Goal: Task Accomplishment & Management: Complete application form

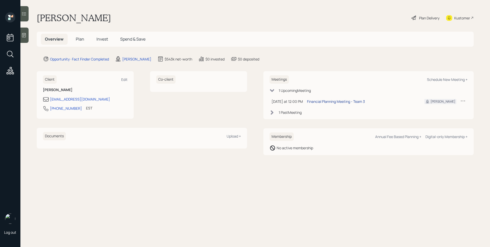
click at [338, 100] on div "Financial Planning Meeting - Team 3" at bounding box center [336, 101] width 58 height 5
click at [292, 43] on div "Overview Plan Invest Spend & Save" at bounding box center [255, 39] width 437 height 15
click at [27, 37] on icon at bounding box center [23, 35] width 5 height 5
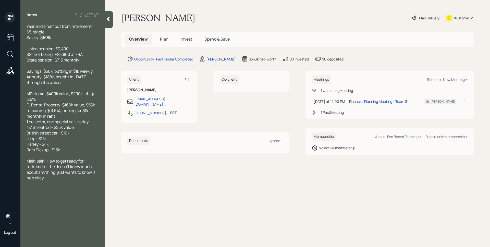
click at [163, 39] on span "Plan" at bounding box center [164, 39] width 8 height 6
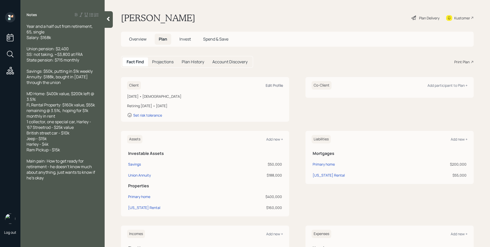
click at [275, 84] on div "Edit Profile" at bounding box center [273, 85] width 17 height 5
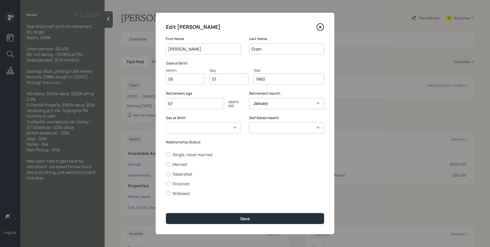
click at [306, 106] on select "January February March April May June July August September October November De…" at bounding box center [286, 103] width 75 height 11
select select "4"
click at [249, 98] on select "January February March April May June July August September October November De…" at bounding box center [286, 103] width 75 height 11
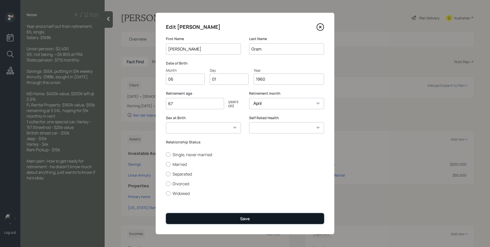
click at [236, 221] on button "Save" at bounding box center [245, 218] width 158 height 11
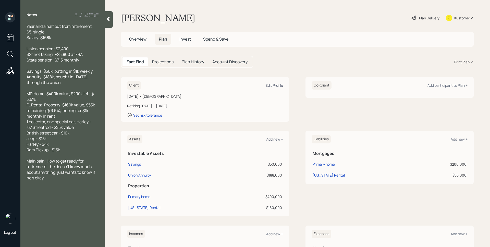
click at [277, 86] on div "Edit Profile" at bounding box center [273, 85] width 17 height 5
select select "4"
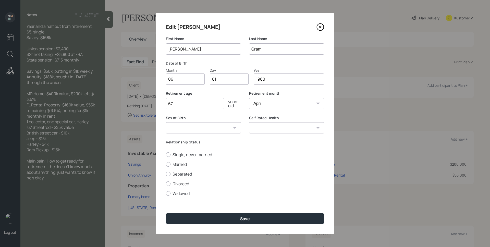
click at [274, 65] on label "Date of Birth" at bounding box center [245, 63] width 158 height 5
click at [188, 82] on input "06" at bounding box center [185, 78] width 39 height 11
type input "04"
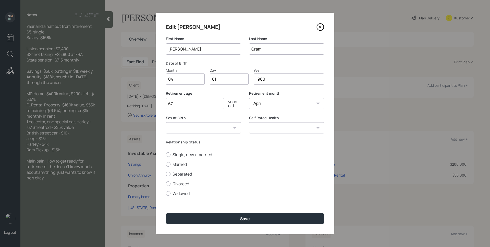
type input "0"
type input "22"
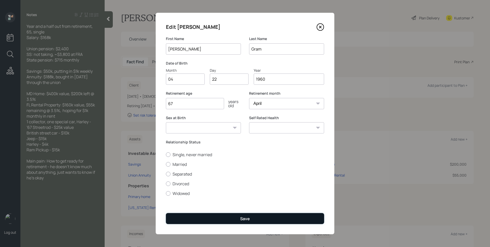
click at [240, 220] on div "Save" at bounding box center [245, 219] width 10 height 6
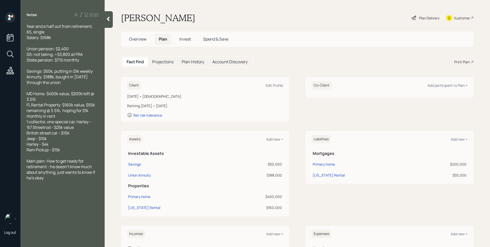
click at [422, 18] on div "Plan Delivery" at bounding box center [429, 17] width 20 height 5
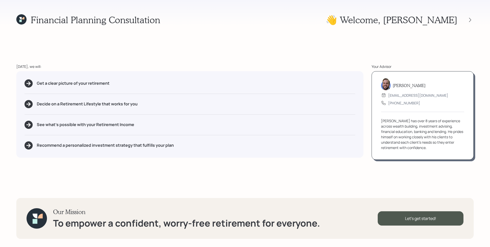
click at [352, 105] on div "Decide on a Retirement Lifestyle that works for you" at bounding box center [189, 104] width 331 height 8
drag, startPoint x: 361, startPoint y: 176, endPoint x: 371, endPoint y: 182, distance: 10.9
click at [361, 176] on div "Financial Planning Consultation 👋 Welcome , John Today, we will: Get a clear pi…" at bounding box center [245, 123] width 490 height 247
click at [429, 220] on div "Let's get started!" at bounding box center [420, 218] width 86 height 14
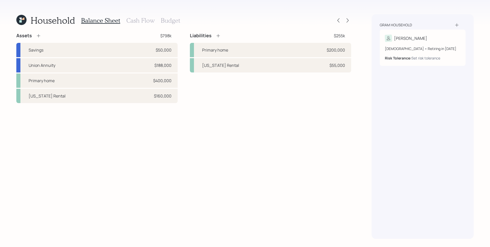
click at [248, 111] on div "Assets $798k Savings $50,000 Union Annuity $188,000 Primary home $400,000 Flori…" at bounding box center [183, 136] width 335 height 206
click at [163, 51] on div "$50,000" at bounding box center [164, 50] width 16 height 6
select select "taxable"
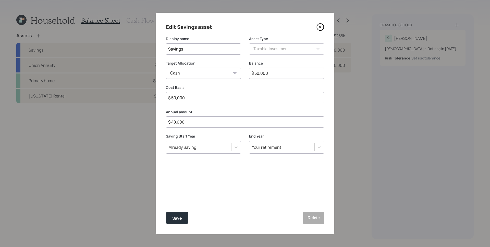
click at [284, 74] on input "$ 50,000" at bounding box center [286, 73] width 75 height 11
type input "$ 6"
type input "$ 60"
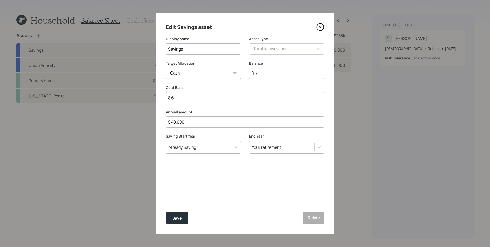
type input "$ 60"
type input "$ 600"
type input "$ 6,000"
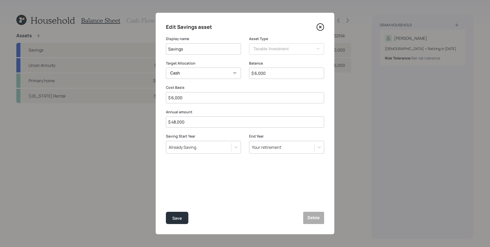
type input "$ 60,000"
click at [232, 126] on input "$ 48,000" at bounding box center [245, 121] width 158 height 11
click at [225, 118] on input "$ 48,000" at bounding box center [245, 121] width 158 height 11
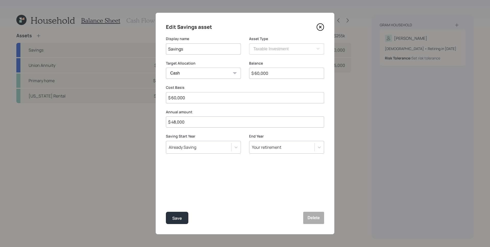
click at [229, 123] on input "$ 48,000" at bounding box center [245, 121] width 158 height 11
click at [228, 124] on input "$ 52,000" at bounding box center [245, 121] width 158 height 11
type input "$ 48,000"
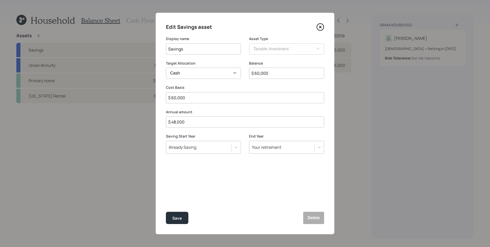
click at [166, 212] on button "Save" at bounding box center [177, 218] width 22 height 12
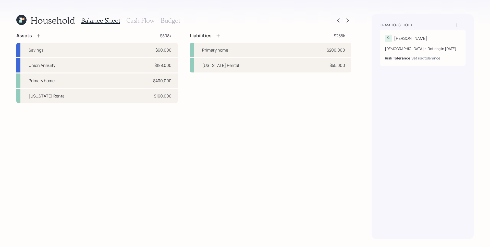
click at [254, 121] on div "Assets $808k Savings $60,000 Union Annuity $188,000 Primary home $400,000 Flori…" at bounding box center [183, 136] width 335 height 206
click at [179, 62] on div "Assets $808k Savings $60,000 Union Annuity $188,000 Primary home $400,000 Flori…" at bounding box center [183, 68] width 335 height 70
click at [154, 99] on div "Florida Rental $160,000" at bounding box center [96, 96] width 161 height 14
select select "rental_property"
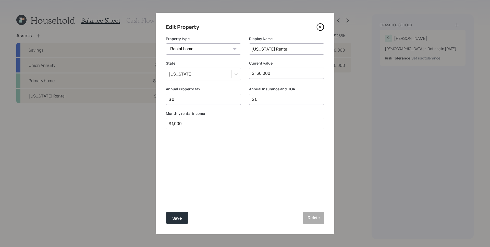
click at [195, 124] on input "$ 1,000" at bounding box center [242, 123] width 149 height 6
type input "$ 0"
click at [166, 212] on button "Save" at bounding box center [177, 218] width 22 height 12
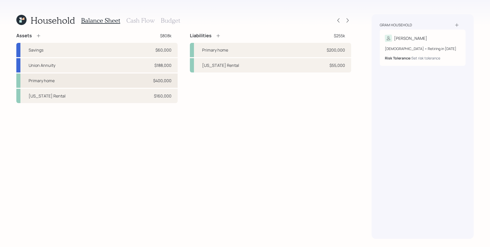
click at [69, 82] on div "Primary home $400,000" at bounding box center [96, 80] width 161 height 14
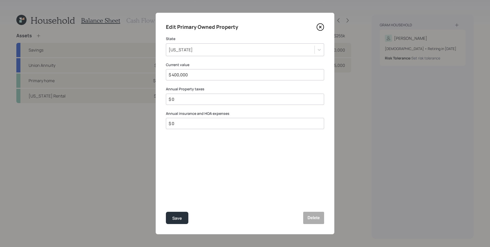
click at [177, 99] on input "$ 0" at bounding box center [242, 99] width 149 height 6
click at [187, 125] on input "$ 0" at bounding box center [242, 123] width 149 height 6
click at [184, 102] on div "$ 0" at bounding box center [245, 99] width 158 height 11
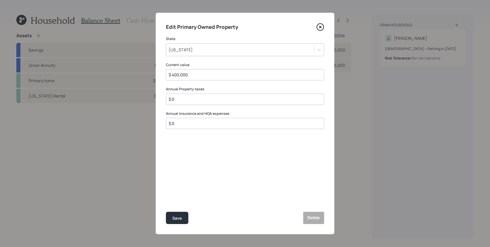
click at [184, 99] on input "$ 0" at bounding box center [242, 99] width 149 height 6
click at [189, 119] on div "$ 0" at bounding box center [245, 123] width 158 height 11
click at [189, 125] on input "$ 0" at bounding box center [242, 123] width 149 height 6
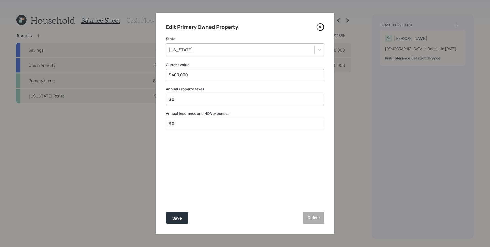
click at [181, 100] on input "$ 0" at bounding box center [242, 99] width 149 height 6
click at [176, 216] on div "Save" at bounding box center [177, 218] width 10 height 7
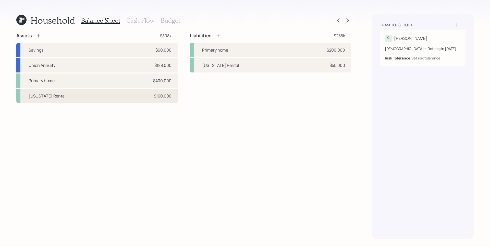
click at [167, 98] on div "$160,000" at bounding box center [163, 96] width 18 height 6
select select "rental_property"
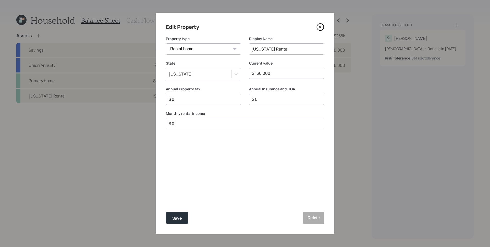
click at [201, 124] on input "$ 0" at bounding box center [242, 123] width 149 height 6
type input "$ 1,000"
click at [180, 215] on div "Save" at bounding box center [177, 218] width 10 height 7
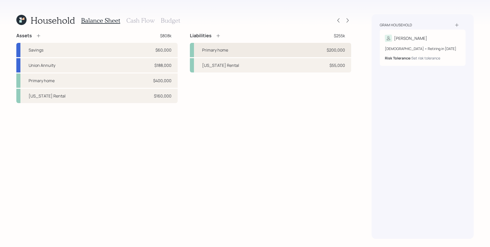
click at [244, 50] on div "Primary home $200,000" at bounding box center [270, 50] width 161 height 14
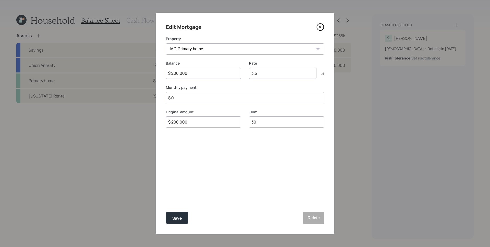
drag, startPoint x: 258, startPoint y: 73, endPoint x: 250, endPoint y: 72, distance: 7.4
click at [250, 72] on input "3.5" at bounding box center [282, 73] width 67 height 11
click at [254, 89] on label "Monthly payment" at bounding box center [245, 87] width 158 height 5
click at [219, 99] on input "$ 0" at bounding box center [245, 97] width 158 height 11
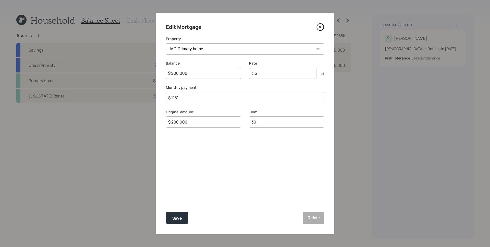
drag, startPoint x: 185, startPoint y: 96, endPoint x: 170, endPoint y: 96, distance: 14.8
click at [170, 96] on input "$ 1,151" at bounding box center [245, 97] width 158 height 11
click at [217, 165] on div "Edit Mortgage Property MD Primary home Balance $ 200,000 Rate 3.5 % Monthly pay…" at bounding box center [245, 123] width 179 height 221
drag, startPoint x: 258, startPoint y: 122, endPoint x: 248, endPoint y: 123, distance: 9.7
click at [248, 123] on div "Original amount $ 200,000 Term 30" at bounding box center [245, 121] width 158 height 24
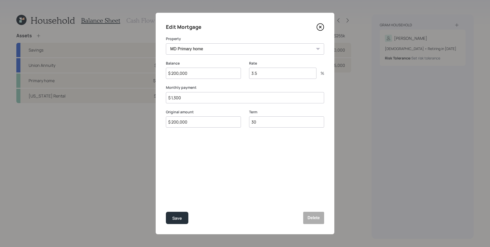
click at [247, 148] on div "Edit Mortgage Property MD Primary home Balance $ 200,000 Rate 3.5 % Monthly pay…" at bounding box center [245, 123] width 179 height 221
drag, startPoint x: 253, startPoint y: 122, endPoint x: 245, endPoint y: 122, distance: 7.7
click at [245, 122] on div "Original amount $ 200,000 Term 30" at bounding box center [245, 121] width 158 height 24
click at [196, 98] on input "$ 1,300" at bounding box center [245, 97] width 158 height 11
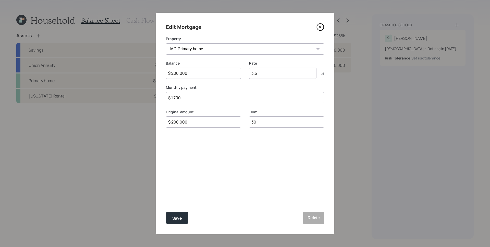
type input "$ 1,700"
click at [254, 139] on div "Edit Mortgage Property MD Primary home Balance $ 200,000 Rate 3.5 % Monthly pay…" at bounding box center [245, 123] width 179 height 221
drag, startPoint x: 259, startPoint y: 121, endPoint x: 249, endPoint y: 120, distance: 10.1
click at [249, 120] on input "30" at bounding box center [286, 121] width 75 height 11
click at [182, 219] on button "Save" at bounding box center [177, 218] width 22 height 12
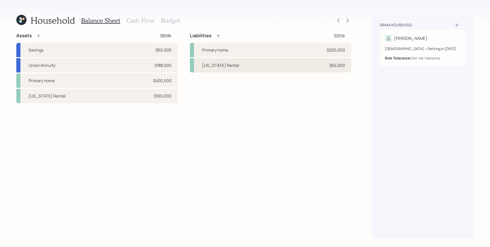
click at [275, 68] on div "Florida Rental $55,000" at bounding box center [270, 65] width 161 height 14
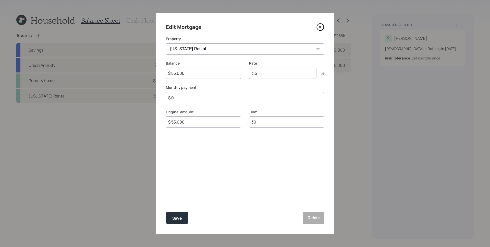
click at [197, 97] on input "$ 0" at bounding box center [245, 97] width 158 height 11
type input "$ 1,300"
click at [269, 128] on div "Term 30" at bounding box center [286, 121] width 75 height 24
click at [269, 125] on input "30" at bounding box center [286, 121] width 75 height 11
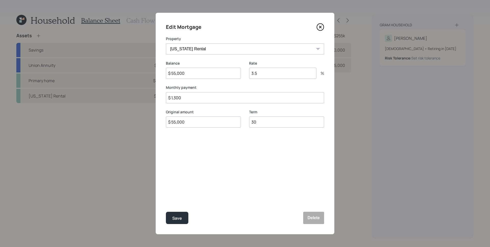
click at [269, 125] on input "30" at bounding box center [286, 121] width 75 height 11
type input "3"
type input "15"
click at [186, 219] on button "Save" at bounding box center [177, 218] width 22 height 12
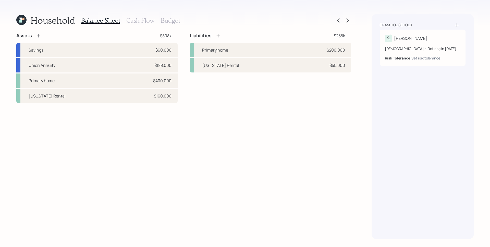
click at [188, 154] on div "Assets $808k Savings $60,000 Union Annuity $188,000 Primary home $400,000 Flori…" at bounding box center [183, 136] width 335 height 206
click at [215, 149] on div "Assets $808k Savings $60,000 Union Annuity $188,000 Primary home $400,000 Flori…" at bounding box center [183, 136] width 335 height 206
click at [219, 129] on div "Assets $808k Savings $60,000 Union Annuity $188,000 Primary home $400,000 Flori…" at bounding box center [183, 136] width 335 height 206
click at [140, 22] on h3 "Cash Flow" at bounding box center [140, 20] width 28 height 7
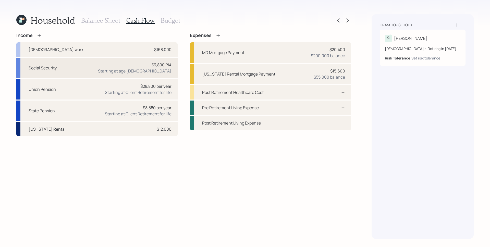
click at [158, 68] on div "Starting at age 67" at bounding box center [134, 71] width 73 height 6
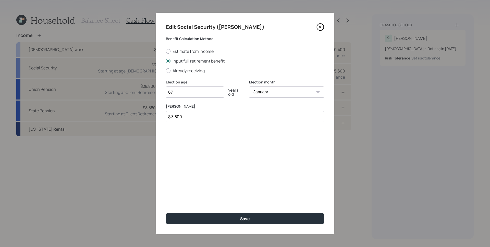
click at [270, 94] on select "January February March April May June July August September October November De…" at bounding box center [286, 91] width 75 height 11
select select "4"
click at [249, 86] on select "January February March April May June July August September October November De…" at bounding box center [286, 91] width 75 height 11
drag, startPoint x: 270, startPoint y: 94, endPoint x: 258, endPoint y: 165, distance: 71.7
click at [258, 153] on div "Edit Social Security (John) Benefit Calculation Method Estimate from Income Inp…" at bounding box center [245, 123] width 179 height 221
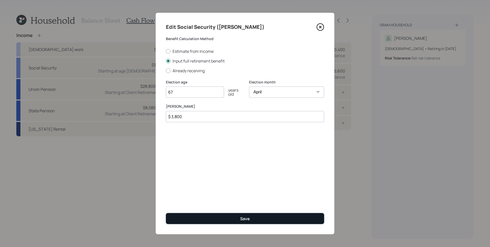
click at [264, 216] on button "Save" at bounding box center [245, 218] width 158 height 11
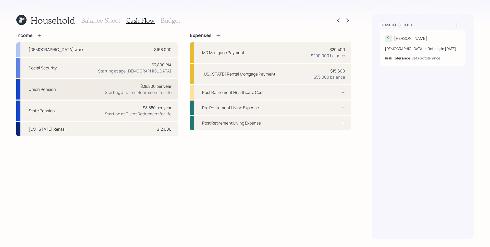
click at [146, 85] on div "$28,800 per year" at bounding box center [155, 86] width 31 height 6
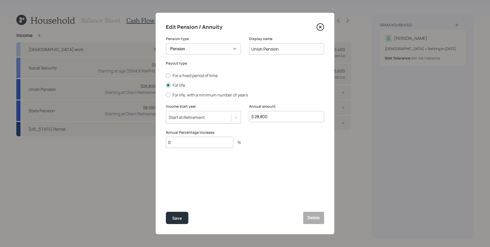
click at [211, 142] on input "0" at bounding box center [199, 142] width 67 height 11
type input "2"
click at [179, 222] on button "Save" at bounding box center [177, 218] width 22 height 12
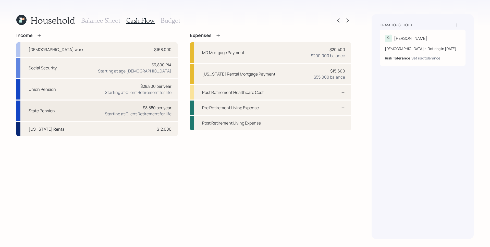
click at [168, 113] on div "Starting at Client Retirement for life" at bounding box center [138, 114] width 67 height 6
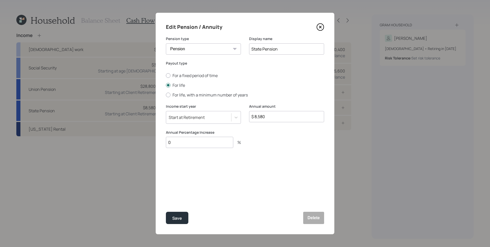
click at [214, 118] on div "Start at Retirement" at bounding box center [198, 117] width 65 height 9
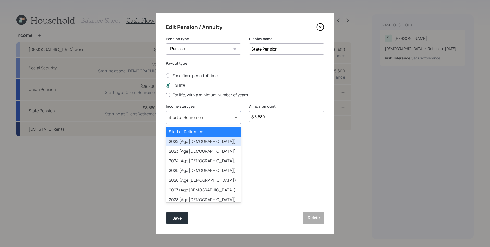
click at [207, 140] on div "2022 (Age 62)" at bounding box center [203, 141] width 75 height 10
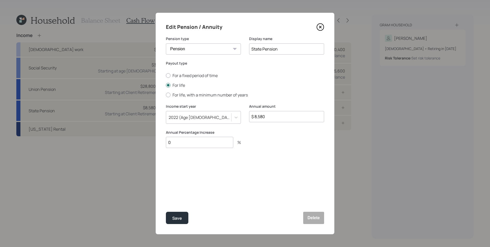
click at [193, 146] on input "0" at bounding box center [199, 142] width 67 height 11
click at [193, 145] on input "0" at bounding box center [199, 142] width 67 height 11
type input "2"
click at [166, 212] on button "Save" at bounding box center [177, 218] width 22 height 12
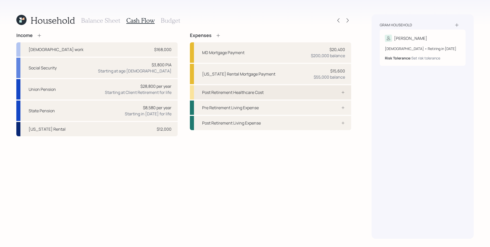
click at [345, 93] on div "Post Retirement Healthcare Cost" at bounding box center [270, 92] width 161 height 14
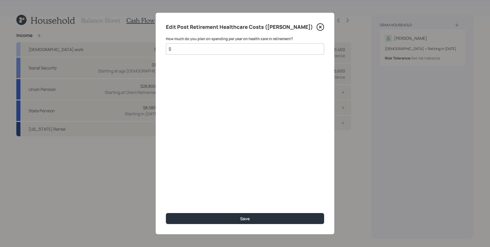
click at [284, 50] on input "$" at bounding box center [242, 49] width 149 height 6
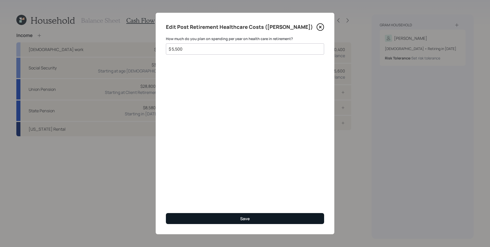
type input "$ 5,500"
click at [250, 218] on button "Save" at bounding box center [245, 218] width 158 height 11
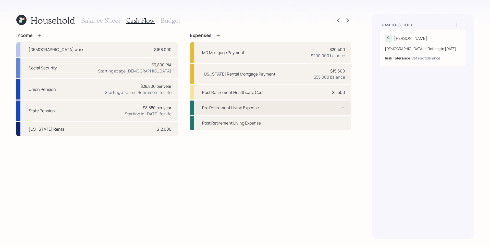
click at [344, 109] on icon at bounding box center [343, 108] width 4 height 4
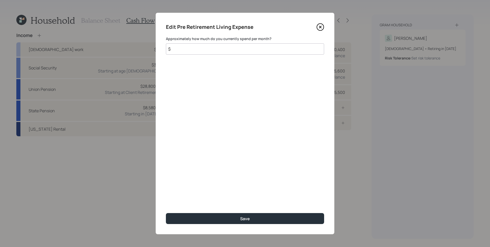
click at [269, 53] on input "$" at bounding box center [245, 48] width 158 height 11
type input "$ 5,000"
click at [166, 213] on button "Save" at bounding box center [245, 218] width 158 height 11
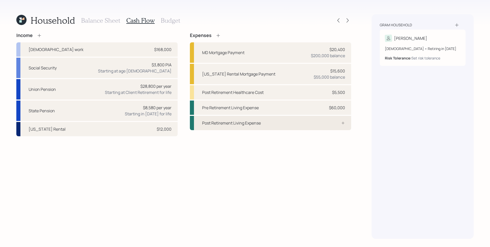
click at [339, 129] on div "Post Retirement Living Expense" at bounding box center [270, 123] width 161 height 14
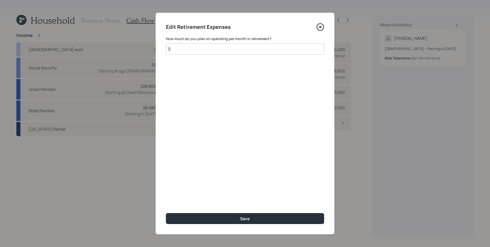
click at [194, 50] on input "$" at bounding box center [245, 48] width 158 height 11
type input "$ 5,000"
click at [166, 213] on button "Save" at bounding box center [245, 218] width 158 height 11
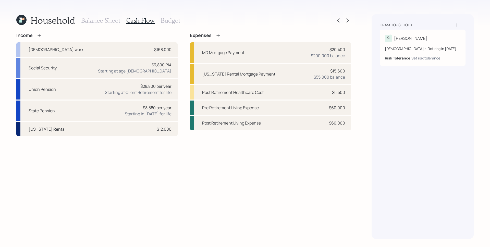
click at [311, 149] on div "Income Full-time work $168,000 Social Security $3,800 PIA Starting at age 67 Un…" at bounding box center [183, 136] width 335 height 206
click at [348, 21] on icon at bounding box center [347, 20] width 2 height 4
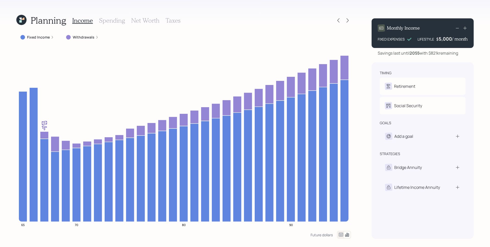
click at [360, 121] on div "Planning Income Spending Net Worth Taxes Fixed Income Withdrawals 65 70 80 90 F…" at bounding box center [245, 123] width 490 height 247
click at [51, 37] on icon at bounding box center [52, 37] width 3 height 3
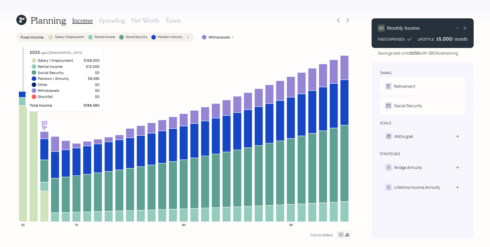
click at [22, 185] on icon at bounding box center [23, 164] width 8 height 116
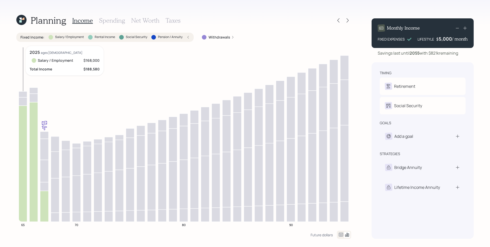
click at [22, 174] on icon at bounding box center [23, 164] width 8 height 116
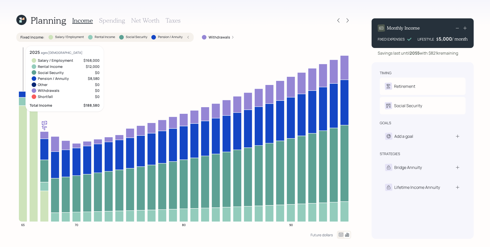
click at [22, 95] on icon at bounding box center [23, 94] width 8 height 6
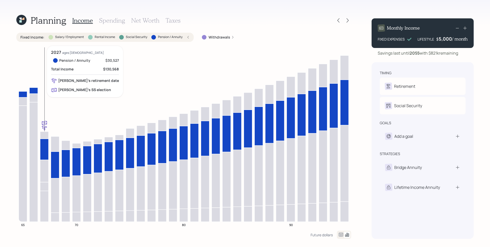
click at [45, 146] on icon at bounding box center [44, 148] width 8 height 21
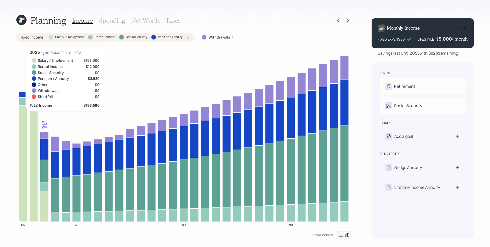
click at [21, 104] on icon at bounding box center [23, 101] width 8 height 8
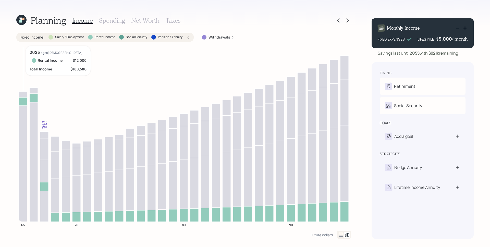
click at [22, 103] on icon at bounding box center [23, 101] width 8 height 8
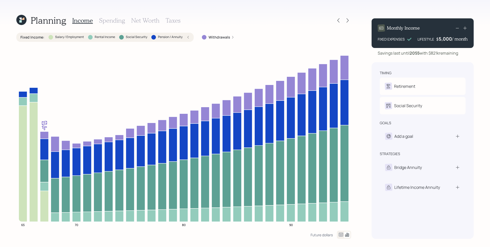
click at [187, 37] on icon at bounding box center [187, 37] width 3 height 3
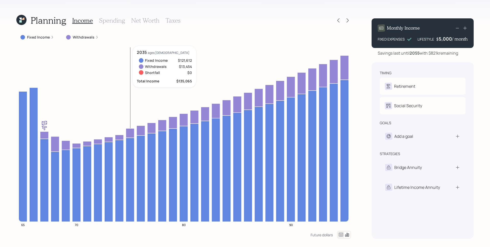
click at [96, 37] on icon at bounding box center [96, 37] width 1 height 3
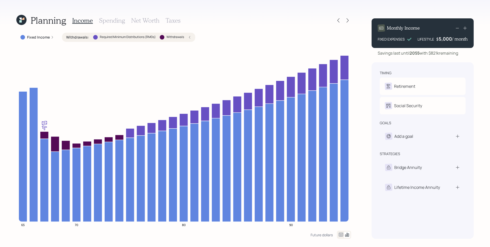
click at [191, 36] on icon at bounding box center [189, 37] width 3 height 3
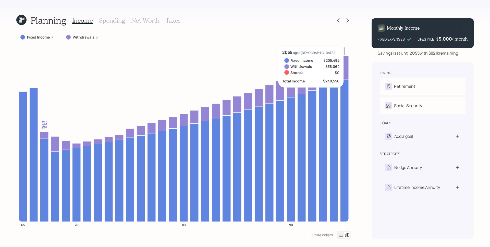
click at [362, 106] on div "Planning Income Spending Net Worth Taxes Fixed Income Withdrawals 65 70 80 90 2…" at bounding box center [245, 123] width 490 height 247
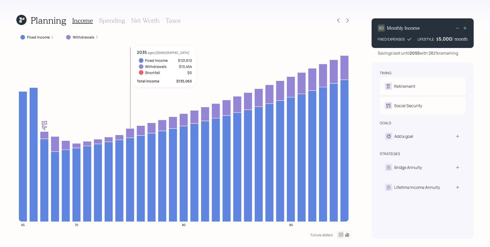
click at [117, 22] on h3 "Spending" at bounding box center [112, 20] width 26 height 7
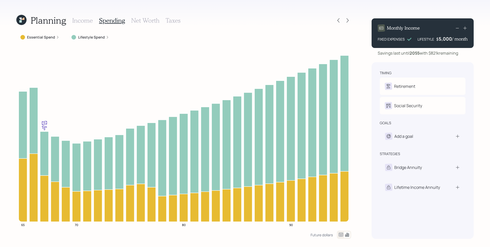
click at [40, 38] on label "Essential Spend" at bounding box center [41, 37] width 28 height 5
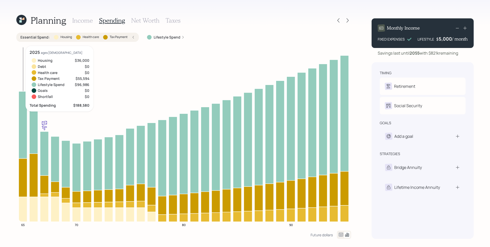
click at [22, 209] on icon at bounding box center [23, 209] width 8 height 25
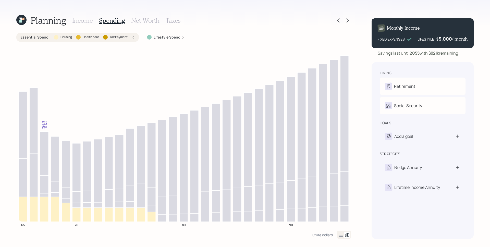
click at [132, 37] on icon at bounding box center [133, 37] width 3 height 3
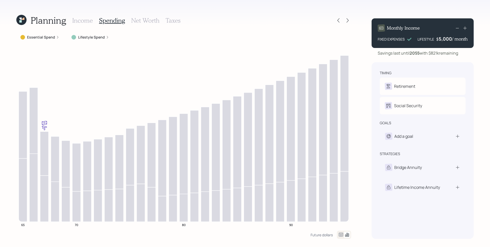
click at [52, 39] on label "Essential Spend" at bounding box center [41, 37] width 28 height 5
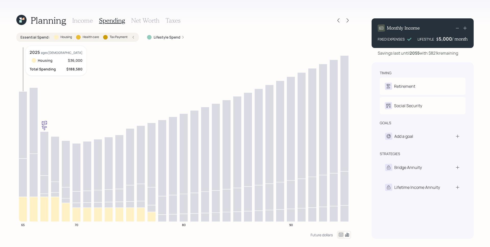
click at [26, 206] on icon at bounding box center [23, 209] width 8 height 25
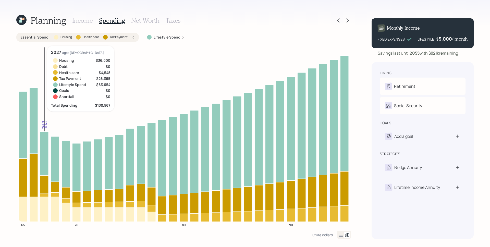
click at [45, 195] on icon at bounding box center [44, 195] width 8 height 3
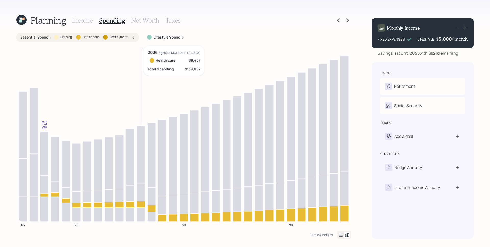
click at [140, 205] on icon at bounding box center [140, 204] width 8 height 6
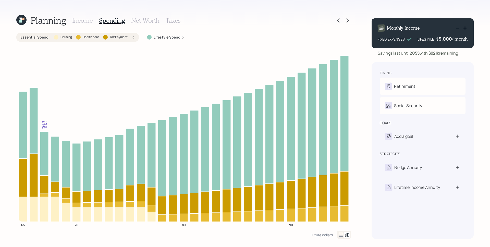
click at [134, 36] on icon at bounding box center [133, 37] width 3 height 3
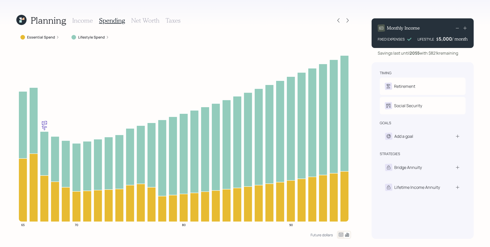
click at [106, 38] on icon at bounding box center [107, 37] width 3 height 3
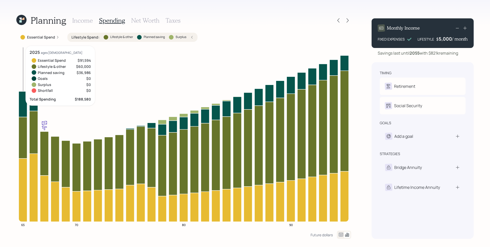
click at [24, 141] on icon at bounding box center [23, 137] width 8 height 41
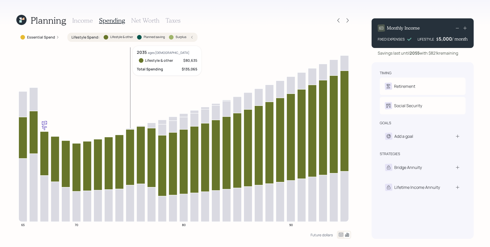
click at [125, 166] on icon "65 70 80 90" at bounding box center [183, 138] width 335 height 185
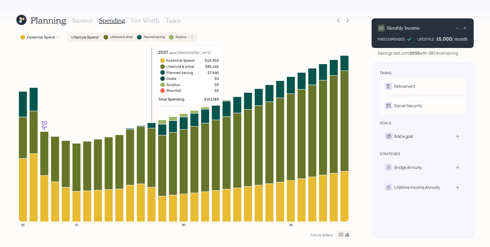
click at [150, 126] on icon at bounding box center [151, 125] width 8 height 5
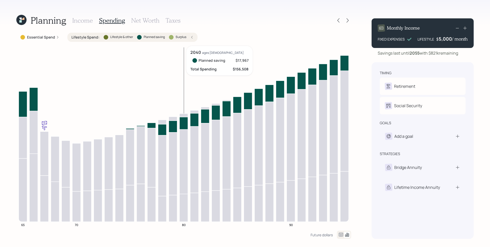
click at [184, 123] on icon at bounding box center [183, 123] width 8 height 12
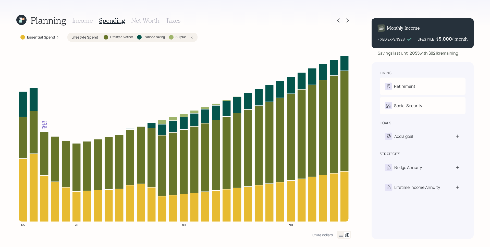
click at [191, 36] on icon at bounding box center [191, 37] width 3 height 3
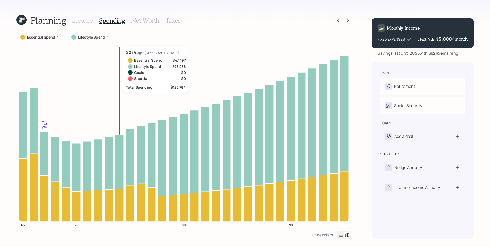
click at [86, 37] on label "Lifestyle Spend" at bounding box center [91, 37] width 27 height 5
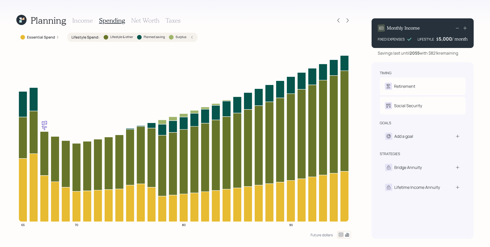
click at [86, 21] on h3 "Income" at bounding box center [82, 20] width 21 height 7
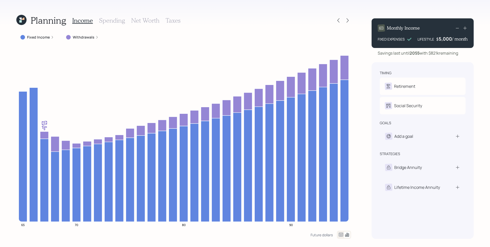
click at [91, 37] on label "Withdrawals" at bounding box center [84, 37] width 22 height 5
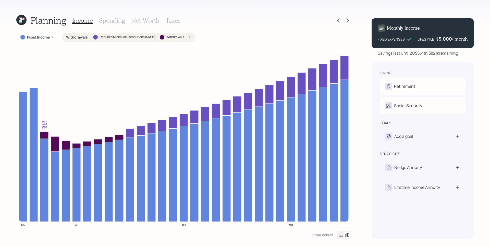
click at [112, 21] on h3 "Spending" at bounding box center [112, 20] width 26 height 7
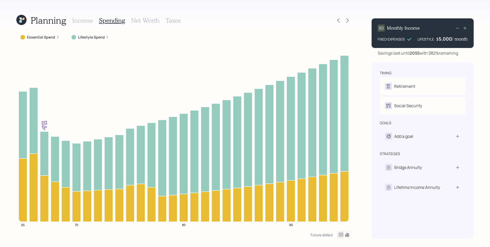
click at [99, 39] on label "Lifestyle Spend" at bounding box center [91, 37] width 27 height 5
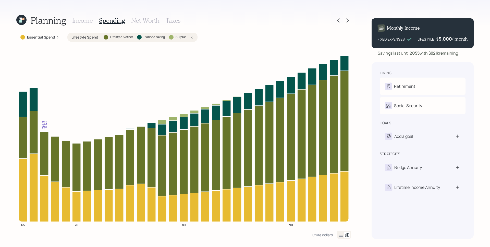
click at [83, 18] on h3 "Income" at bounding box center [82, 20] width 21 height 7
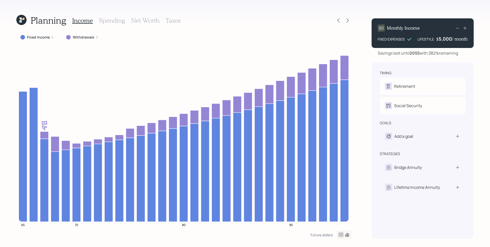
click at [51, 37] on icon at bounding box center [52, 37] width 3 height 3
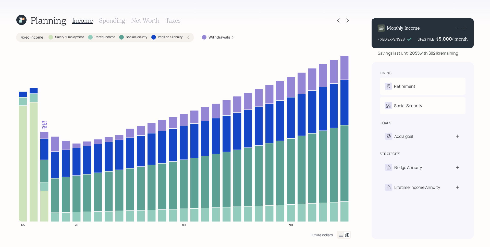
click at [319, 233] on div "Future dollars" at bounding box center [321, 234] width 22 height 5
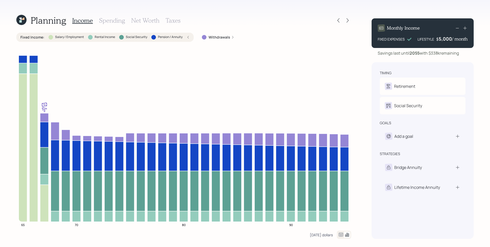
click at [317, 234] on div "Today's dollars" at bounding box center [321, 234] width 23 height 5
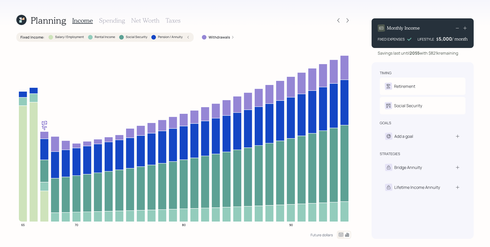
click at [189, 38] on icon at bounding box center [187, 37] width 3 height 3
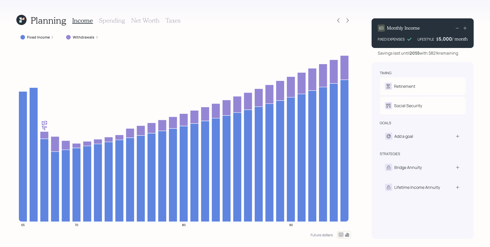
click at [115, 21] on h3 "Spending" at bounding box center [112, 20] width 26 height 7
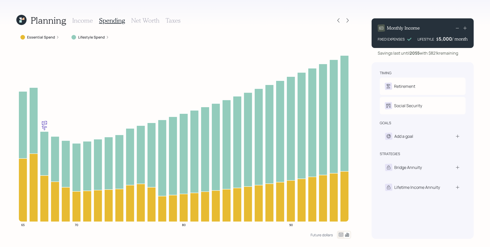
click at [53, 35] on label "Essential Spend" at bounding box center [41, 37] width 28 height 5
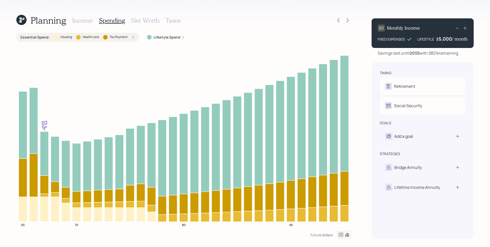
click at [134, 36] on icon at bounding box center [133, 37] width 3 height 3
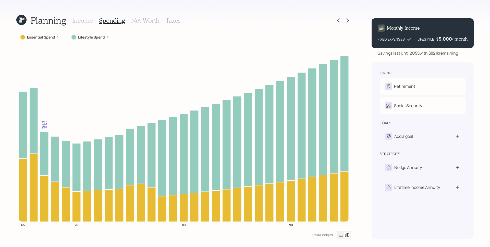
click at [138, 21] on h3 "Net Worth" at bounding box center [145, 20] width 28 height 7
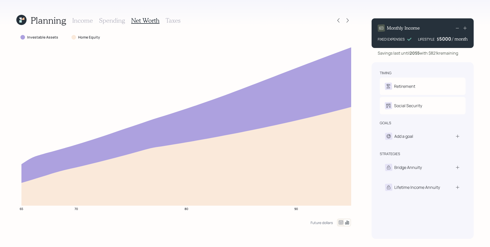
click at [444, 40] on div "5000" at bounding box center [445, 39] width 13 height 6
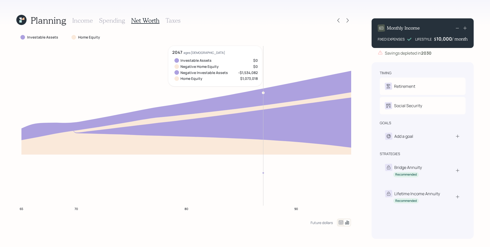
click at [88, 20] on h3 "Income" at bounding box center [82, 20] width 21 height 7
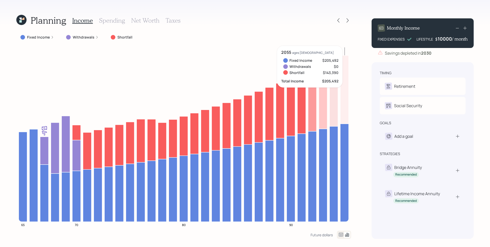
click at [440, 39] on div "10000" at bounding box center [444, 39] width 14 height 6
click at [447, 64] on div "timing Retirement J Retire at 66y 4m Social Security J Elect at 67y 4m goals Ad…" at bounding box center [422, 150] width 102 height 176
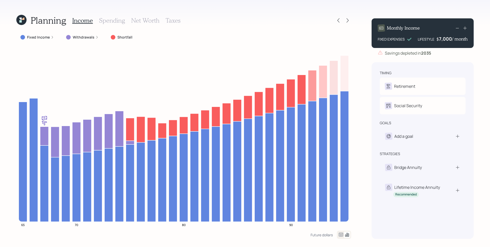
click at [445, 37] on div "7,000" at bounding box center [445, 39] width 13 height 6
click at [445, 37] on div "7000" at bounding box center [445, 39] width 13 height 6
click at [446, 60] on div "Monthly Income FIXED EXPENSES LIFESTYLE $ 6000 / month Savings depleted in 2035…" at bounding box center [422, 126] width 102 height 224
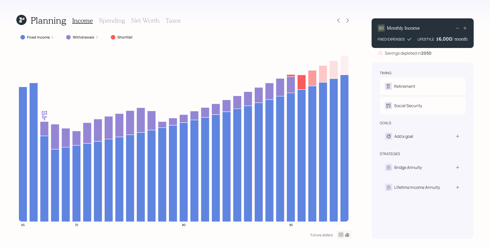
click at [444, 38] on div "6,000" at bounding box center [444, 39] width 13 height 6
click at [444, 38] on div "6000" at bounding box center [445, 39] width 13 height 6
click at [435, 55] on div "Savings depleted in 2050" at bounding box center [422, 53] width 102 height 6
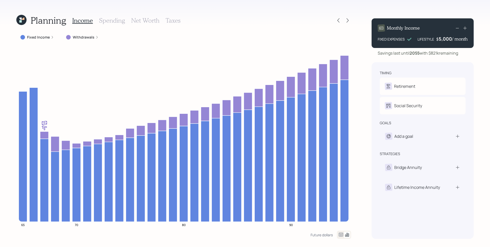
click at [452, 224] on div "timing Retirement J Retire at 66y 4m Social Security J Elect at 67y 4m goals Ad…" at bounding box center [422, 150] width 102 height 176
click at [347, 20] on icon at bounding box center [347, 20] width 5 height 5
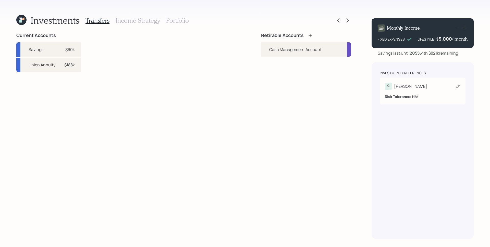
click at [409, 98] on b "Risk Tolerance:" at bounding box center [398, 96] width 27 height 5
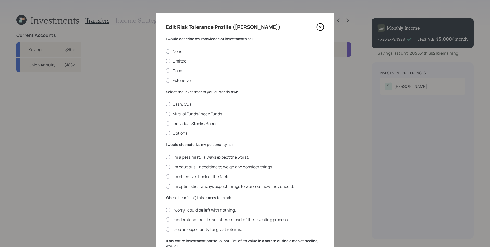
drag, startPoint x: 176, startPoint y: 52, endPoint x: 173, endPoint y: 51, distance: 2.9
click at [175, 52] on label "None" at bounding box center [245, 51] width 158 height 6
click at [166, 51] on input "None" at bounding box center [166, 51] width 0 height 0
radio input "true"
click at [179, 103] on label "Cash/CDs" at bounding box center [245, 104] width 158 height 6
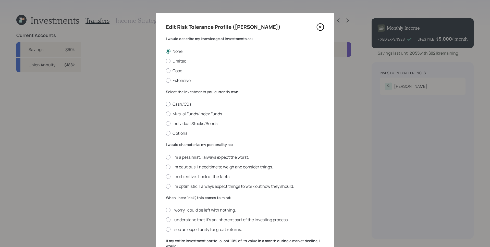
click at [166, 104] on input "Cash/CDs" at bounding box center [166, 104] width 0 height 0
radio input "true"
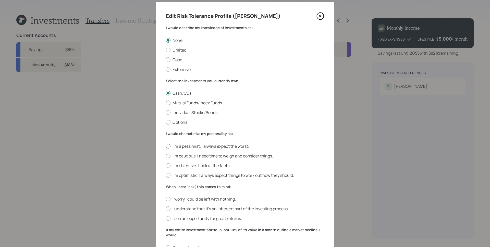
drag, startPoint x: 187, startPoint y: 146, endPoint x: 193, endPoint y: 145, distance: 5.7
click at [187, 146] on label "I'm a pessimist. I always expect the worst." at bounding box center [245, 146] width 158 height 6
click at [166, 146] on input "I'm a pessimist. I always expect the worst." at bounding box center [166, 146] width 0 height 0
radio input "true"
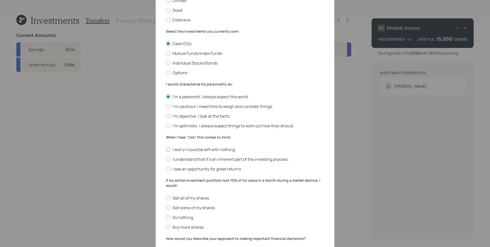
click at [199, 148] on label "I worry I could be left with nothing." at bounding box center [245, 150] width 158 height 6
click at [166, 149] on input "I worry I could be left with nothing." at bounding box center [166, 149] width 0 height 0
radio input "true"
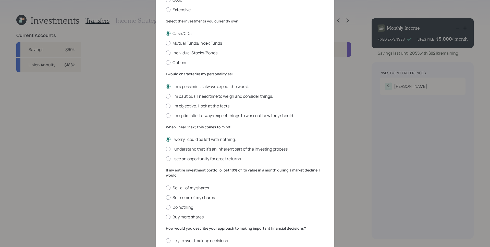
scroll to position [72, 0]
click at [186, 189] on div "Sell all of my shares Sell some of my shares Do nothing Buy more shares" at bounding box center [245, 201] width 158 height 35
drag, startPoint x: 198, startPoint y: 186, endPoint x: 261, endPoint y: 174, distance: 64.5
click at [198, 185] on label "Sell all of my shares" at bounding box center [245, 187] width 158 height 6
click at [166, 186] on input "Sell all of my shares" at bounding box center [166, 186] width 0 height 0
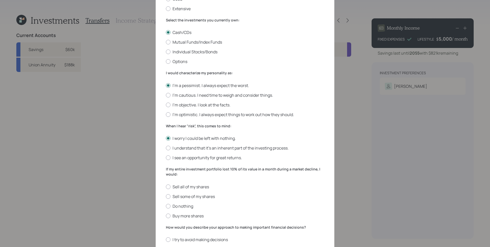
radio input "true"
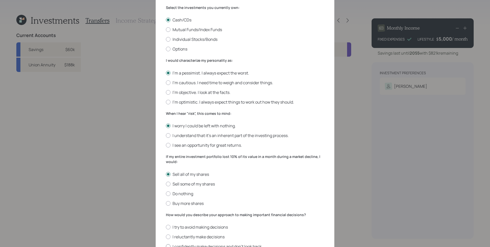
scroll to position [127, 0]
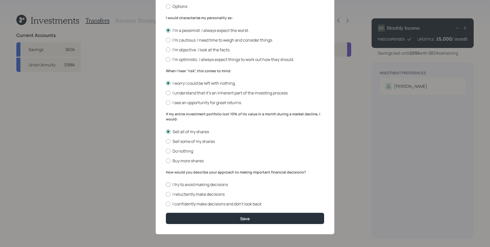
click at [192, 185] on label "I try to avoid making decisions" at bounding box center [245, 185] width 158 height 6
click at [166, 185] on input "I try to avoid making decisions" at bounding box center [166, 184] width 0 height 0
radio input "true"
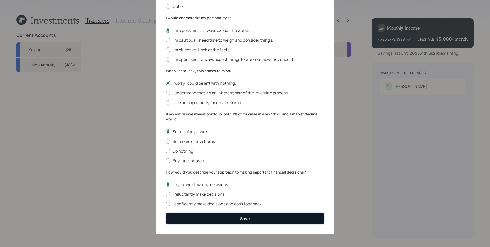
click at [234, 217] on button "Save" at bounding box center [245, 218] width 158 height 11
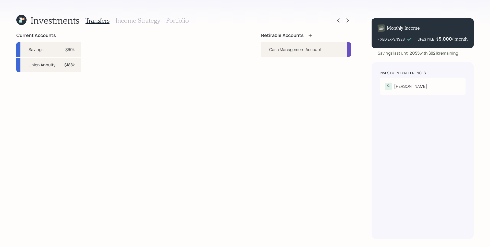
click at [261, 169] on div "Current Accounts Savings $60k Union Annuity $188k Retirable Accounts Cash Manag…" at bounding box center [183, 136] width 335 height 206
click at [309, 34] on icon at bounding box center [310, 35] width 5 height 5
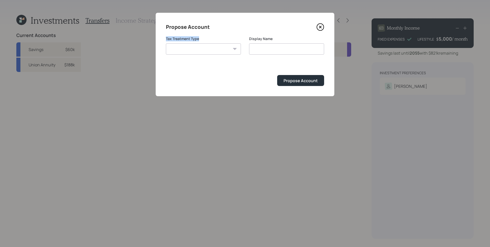
drag, startPoint x: 164, startPoint y: 38, endPoint x: 203, endPoint y: 40, distance: 38.0
click at [200, 38] on div "Propose Account Tax Treatment Type Roth Taxable Traditional Display Name Propos…" at bounding box center [245, 54] width 179 height 83
click at [204, 40] on label "Tax Treatment Type" at bounding box center [203, 38] width 75 height 5
click at [203, 50] on select "Roth Taxable Traditional" at bounding box center [203, 48] width 75 height 11
select select "traditional"
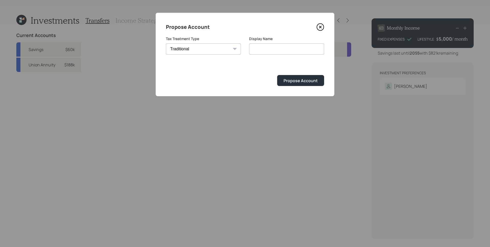
click at [166, 43] on select "Roth Taxable Traditional" at bounding box center [203, 48] width 75 height 11
click at [280, 47] on input "Traditional" at bounding box center [286, 48] width 75 height 11
type input "Traditional IRA"
click at [277, 75] on button "Propose Account" at bounding box center [300, 80] width 47 height 11
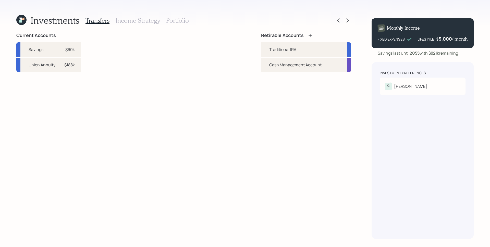
click at [308, 36] on icon at bounding box center [310, 35] width 5 height 5
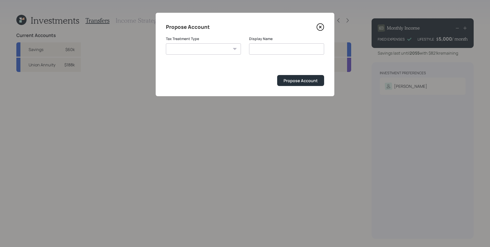
click at [201, 47] on select "Roth Taxable Traditional" at bounding box center [203, 48] width 75 height 11
select select "taxable"
click at [166, 43] on select "Roth Taxable Traditional" at bounding box center [203, 48] width 75 height 11
click at [276, 50] on input "Taxable" at bounding box center [286, 48] width 75 height 11
type input "Taxable Brokerage"
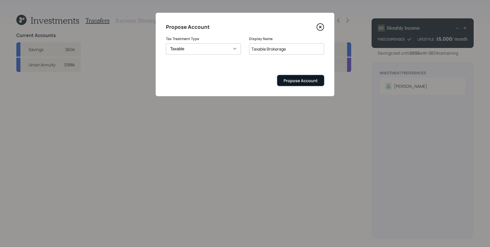
click at [309, 79] on div "Propose Account" at bounding box center [300, 81] width 34 height 6
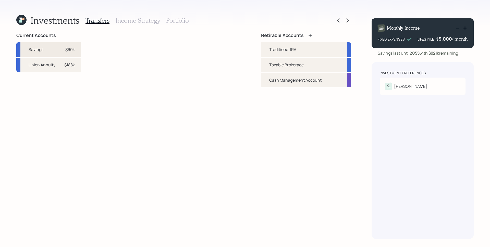
click at [67, 50] on div "$60k" at bounding box center [69, 49] width 9 height 6
click at [274, 48] on div "Traditional IRA" at bounding box center [282, 49] width 27 height 6
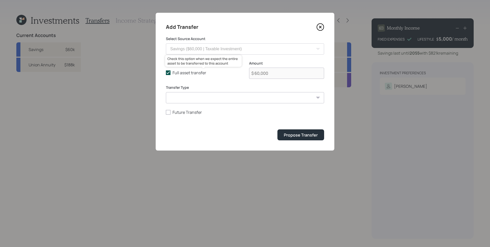
click at [176, 73] on label "Full asset transfer" at bounding box center [203, 73] width 75 height 6
click at [166, 73] on input "Full asset transfer" at bounding box center [166, 73] width 0 height 0
checkbox input "false"
click at [277, 72] on input "$ 60,000" at bounding box center [286, 73] width 75 height 11
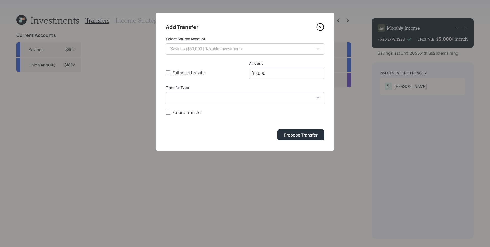
type input "$ 8,000"
click at [277, 129] on button "Propose Transfer" at bounding box center [300, 134] width 47 height 11
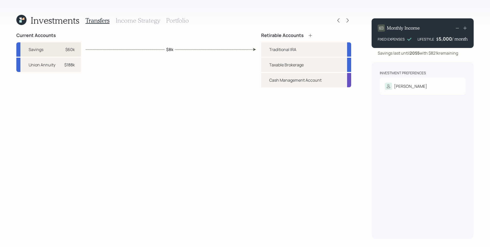
click at [70, 47] on div "$60k" at bounding box center [69, 49] width 9 height 6
click at [267, 65] on div "Taxable Brokerage" at bounding box center [306, 65] width 90 height 14
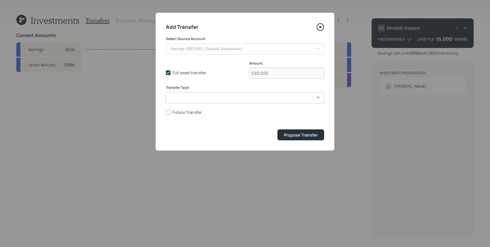
click at [184, 73] on label "Full asset transfer" at bounding box center [203, 73] width 75 height 6
click at [166, 73] on input "Full asset transfer" at bounding box center [166, 73] width 0 height 0
checkbox input "false"
click at [289, 76] on input "$ 60,000" at bounding box center [286, 73] width 75 height 11
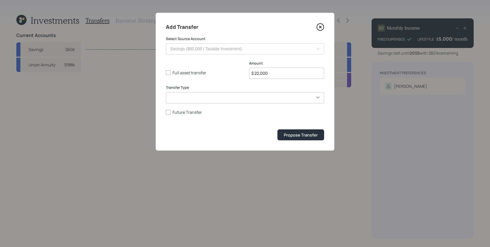
type input "$ 22,000"
click at [277, 129] on button "Propose Transfer" at bounding box center [300, 134] width 47 height 11
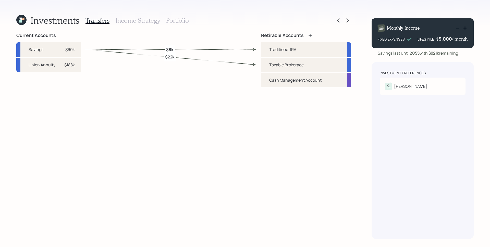
click at [133, 21] on h3 "Income Strategy" at bounding box center [138, 20] width 44 height 7
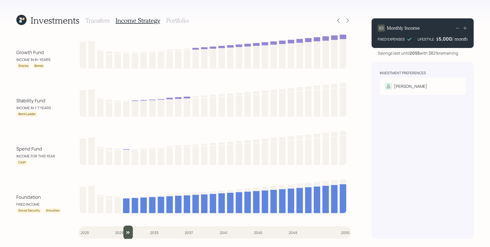
drag, startPoint x: 89, startPoint y: 232, endPoint x: 124, endPoint y: 232, distance: 35.5
click at [124, 232] on input "slider" at bounding box center [215, 232] width 272 height 14
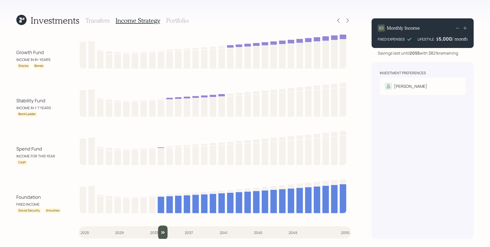
drag, startPoint x: 130, startPoint y: 235, endPoint x: 157, endPoint y: 230, distance: 27.4
click at [157, 230] on input "slider" at bounding box center [215, 232] width 272 height 14
drag, startPoint x: 161, startPoint y: 231, endPoint x: 167, endPoint y: 190, distance: 41.5
type input "2035"
click at [166, 231] on input "slider" at bounding box center [215, 232] width 272 height 14
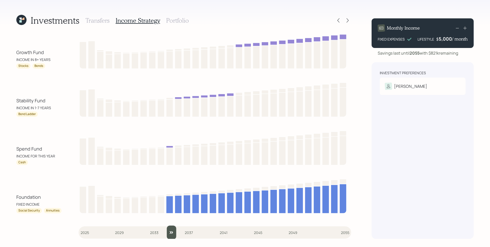
click at [174, 18] on h3 "Portfolio" at bounding box center [177, 20] width 23 height 7
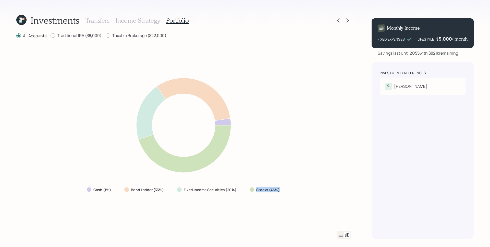
drag, startPoint x: 255, startPoint y: 191, endPoint x: 272, endPoint y: 193, distance: 17.5
click at [272, 193] on div "Stocks (46%)" at bounding box center [264, 189] width 39 height 9
click at [237, 195] on div "Cash (1%) Bond Ladder (33%) Fixed Income Securities (20%) Stocks (46%)" at bounding box center [183, 134] width 335 height 179
drag, startPoint x: 184, startPoint y: 193, endPoint x: 216, endPoint y: 192, distance: 32.1
click at [216, 192] on div "Fixed Income Securities (20%)" at bounding box center [207, 189] width 68 height 9
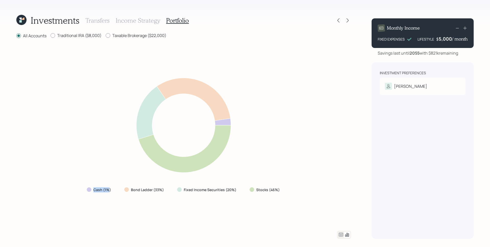
drag, startPoint x: 111, startPoint y: 191, endPoint x: 95, endPoint y: 190, distance: 15.8
click at [95, 190] on label "Cash (1%)" at bounding box center [102, 189] width 18 height 5
click at [115, 183] on div "Cash (1%) Bond Ladder (33%) Fixed Income Securities (20%) Stocks (46%)" at bounding box center [183, 134] width 335 height 179
click at [341, 233] on icon at bounding box center [341, 235] width 4 height 4
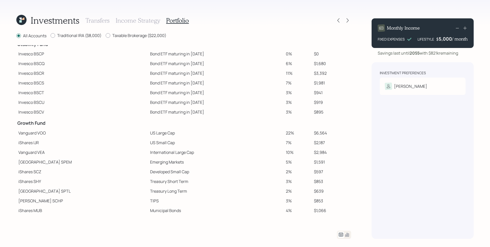
scroll to position [66, 0]
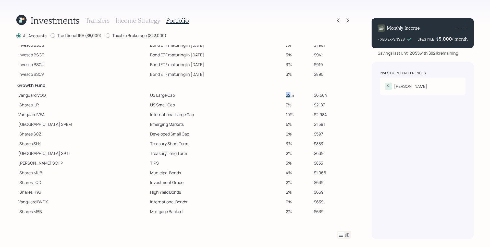
drag, startPoint x: 271, startPoint y: 95, endPoint x: 278, endPoint y: 95, distance: 6.4
click at [284, 95] on td "22%" at bounding box center [298, 95] width 28 height 10
drag, startPoint x: 272, startPoint y: 105, endPoint x: 274, endPoint y: 112, distance: 7.7
click at [284, 106] on td "7%" at bounding box center [298, 105] width 28 height 10
drag, startPoint x: 281, startPoint y: 117, endPoint x: 277, endPoint y: 119, distance: 4.2
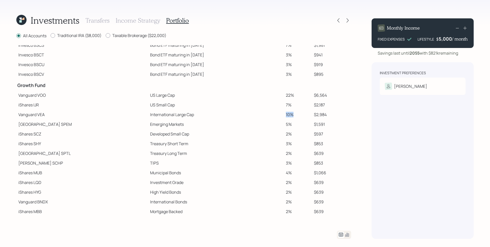
click at [284, 117] on td "10%" at bounding box center [298, 115] width 28 height 10
drag, startPoint x: 272, startPoint y: 124, endPoint x: 278, endPoint y: 125, distance: 6.0
click at [284, 125] on td "5%" at bounding box center [298, 124] width 28 height 10
drag, startPoint x: 270, startPoint y: 136, endPoint x: 277, endPoint y: 137, distance: 6.6
click at [277, 137] on tr "iShares SCZ Developed Small Cap 2% $597" at bounding box center [183, 134] width 335 height 10
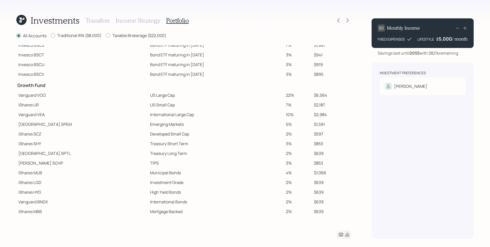
click at [284, 146] on td "3%" at bounding box center [298, 144] width 28 height 10
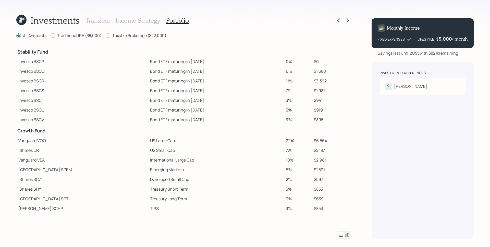
scroll to position [20, 0]
click at [348, 234] on icon at bounding box center [347, 235] width 4 height 4
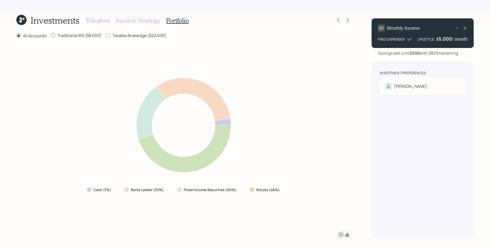
click at [75, 36] on label "Traditional IRA ($8,000)" at bounding box center [75, 36] width 51 height 6
click at [50, 36] on input "Traditional IRA ($8,000)" at bounding box center [50, 35] width 0 height 0
radio input "true"
radio input "false"
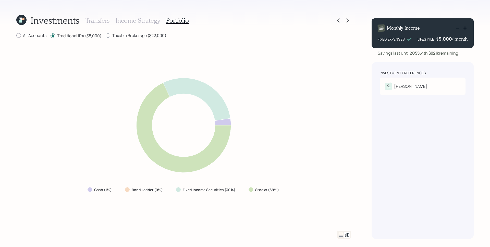
click at [130, 36] on label "Taxable Brokerage ($22,000)" at bounding box center [136, 36] width 61 height 6
click at [106, 36] on input "Taxable Brokerage ($22,000)" at bounding box center [105, 35] width 0 height 0
radio input "true"
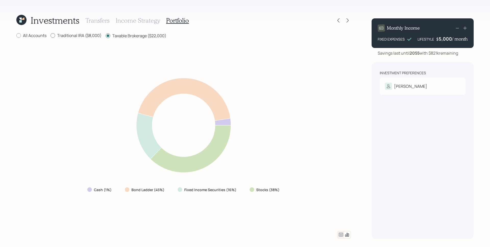
click at [86, 33] on label "Traditional IRA ($8,000)" at bounding box center [75, 36] width 51 height 6
click at [50, 35] on input "Traditional IRA ($8,000)" at bounding box center [50, 35] width 0 height 0
radio input "true"
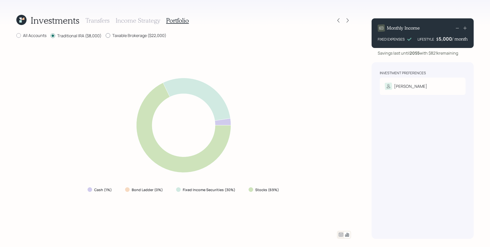
click at [132, 35] on label "Taxable Brokerage ($22,000)" at bounding box center [136, 36] width 61 height 6
click at [106, 35] on input "Taxable Brokerage ($22,000)" at bounding box center [105, 35] width 0 height 0
radio input "true"
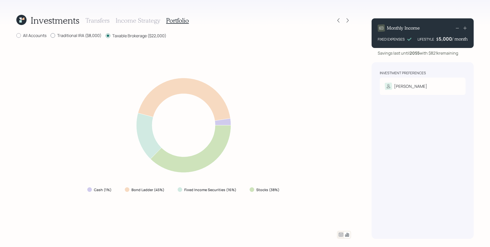
click at [72, 36] on label "Traditional IRA ($8,000)" at bounding box center [75, 36] width 51 height 6
click at [50, 36] on input "Traditional IRA ($8,000)" at bounding box center [50, 35] width 0 height 0
radio input "true"
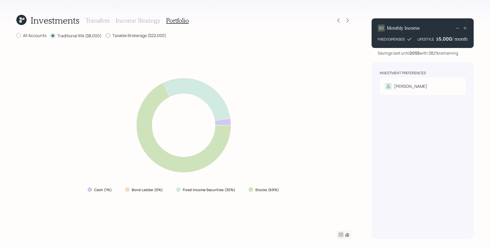
click at [137, 34] on label "Taxable Brokerage ($22,000)" at bounding box center [136, 36] width 61 height 6
click at [106, 35] on input "Taxable Brokerage ($22,000)" at bounding box center [105, 35] width 0 height 0
radio input "true"
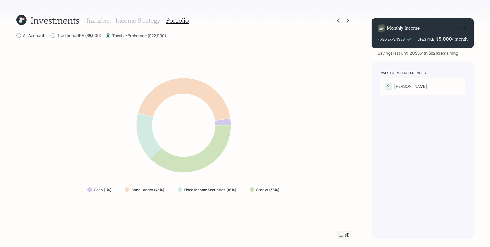
click at [86, 34] on label "Traditional IRA ($8,000)" at bounding box center [75, 36] width 51 height 6
click at [50, 35] on input "Traditional IRA ($8,000)" at bounding box center [50, 35] width 0 height 0
radio input "true"
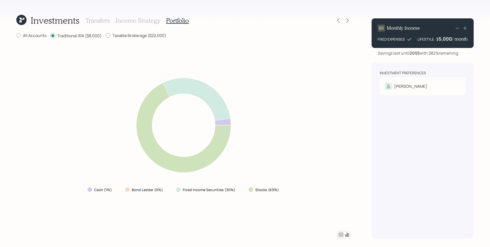
click at [122, 35] on label "Taxable Brokerage ($22,000)" at bounding box center [136, 36] width 61 height 6
click at [106, 35] on input "Taxable Brokerage ($22,000)" at bounding box center [105, 35] width 0 height 0
radio input "true"
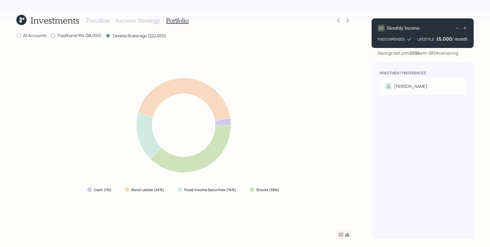
click at [73, 35] on label "Traditional IRA ($8,000)" at bounding box center [75, 36] width 51 height 6
click at [50, 35] on input "Traditional IRA ($8,000)" at bounding box center [50, 35] width 0 height 0
radio input "true"
radio input "false"
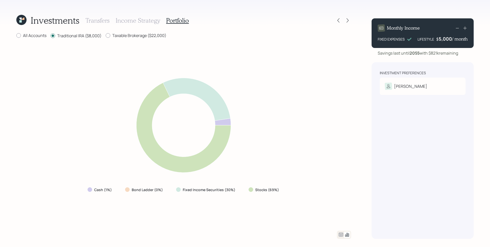
drag, startPoint x: 165, startPoint y: 148, endPoint x: 221, endPoint y: 159, distance: 56.8
click at [205, 165] on icon at bounding box center [183, 125] width 201 height 108
click at [27, 35] on label "All Accounts" at bounding box center [31, 36] width 30 height 6
click at [16, 35] on input "All Accounts" at bounding box center [16, 35] width 0 height 0
radio input "true"
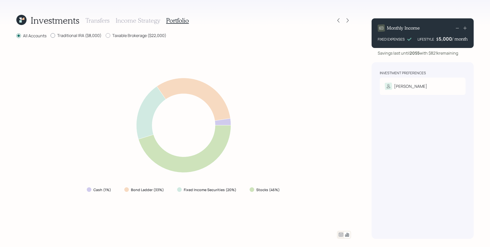
click at [82, 34] on label "Traditional IRA ($8,000)" at bounding box center [75, 36] width 51 height 6
click at [50, 35] on input "Traditional IRA ($8,000)" at bounding box center [50, 35] width 0 height 0
radio input "true"
radio input "false"
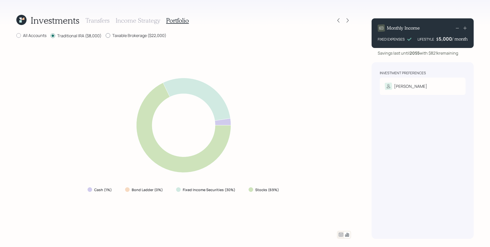
click at [149, 35] on label "Taxable Brokerage ($22,000)" at bounding box center [136, 36] width 61 height 6
click at [106, 35] on input "Taxable Brokerage ($22,000)" at bounding box center [105, 35] width 0 height 0
radio input "true"
radio input "false"
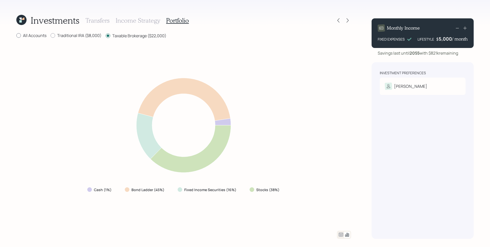
click at [20, 36] on div at bounding box center [18, 35] width 5 height 5
click at [16, 36] on input "All Accounts" at bounding box center [16, 35] width 0 height 0
radio input "true"
radio input "false"
click at [348, 20] on icon at bounding box center [347, 20] width 5 height 5
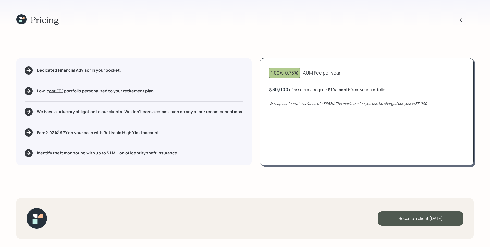
click at [343, 160] on div "1.00% 0.75% AUM Fee per year $ 30,000 of assets managed ≈ $19 / month from your…" at bounding box center [367, 111] width 214 height 107
click at [22, 23] on icon at bounding box center [21, 19] width 10 height 10
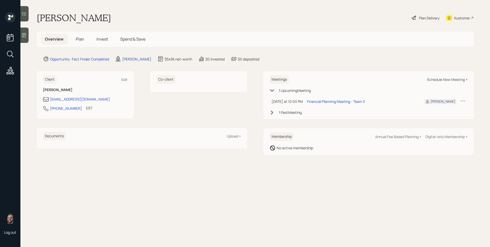
click at [441, 79] on div "Schedule New Meeting +" at bounding box center [447, 79] width 41 height 5
select select "d946c976-65aa-4529-ac9d-02c4f1114fc0"
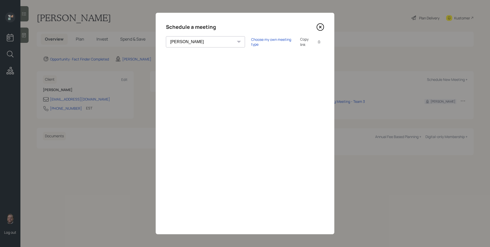
click at [319, 30] on icon at bounding box center [320, 27] width 8 height 8
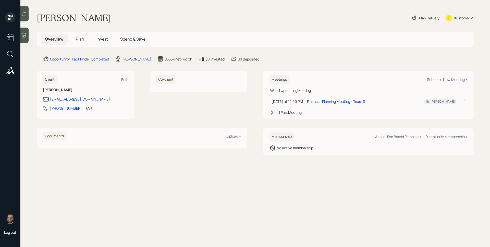
click at [234, 192] on main "John Gram Plan Delivery Kustomer Overview Plan Invest Spend & Save Opportunity …" at bounding box center [254, 123] width 469 height 247
click at [432, 18] on div "Plan Delivery" at bounding box center [429, 17] width 20 height 5
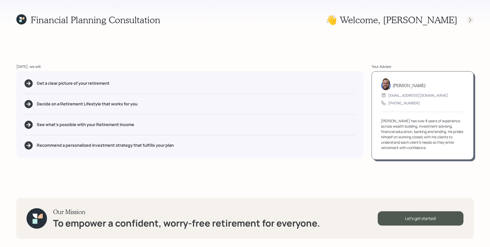
click at [471, 19] on icon at bounding box center [469, 19] width 5 height 5
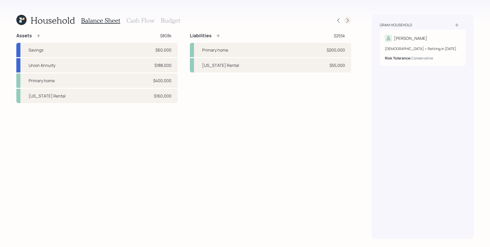
click at [346, 18] on icon at bounding box center [347, 20] width 2 height 4
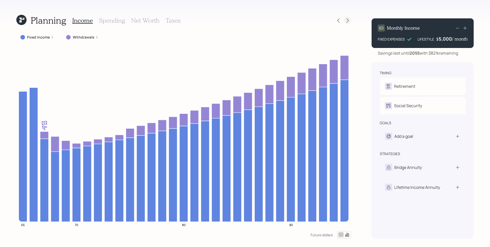
click at [346, 19] on icon at bounding box center [347, 20] width 5 height 5
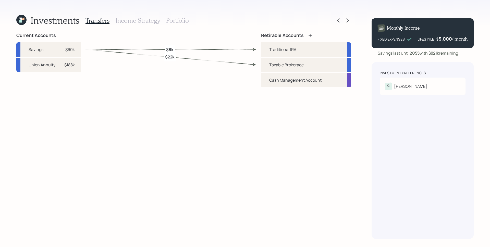
click at [184, 20] on h3 "Portfolio" at bounding box center [177, 20] width 23 height 7
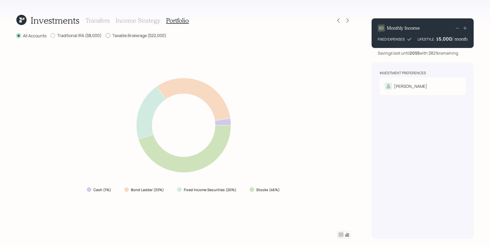
click at [113, 36] on label "Taxable Brokerage ($22,000)" at bounding box center [136, 36] width 61 height 6
click at [106, 36] on input "Taxable Brokerage ($22,000)" at bounding box center [105, 35] width 0 height 0
radio input "true"
radio input "false"
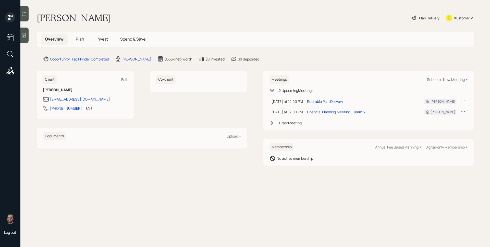
click at [79, 41] on span "Plan" at bounding box center [80, 39] width 8 height 6
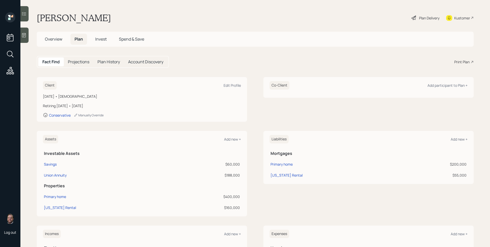
click at [470, 62] on icon at bounding box center [471, 61] width 3 height 3
